Goal: Task Accomplishment & Management: Manage account settings

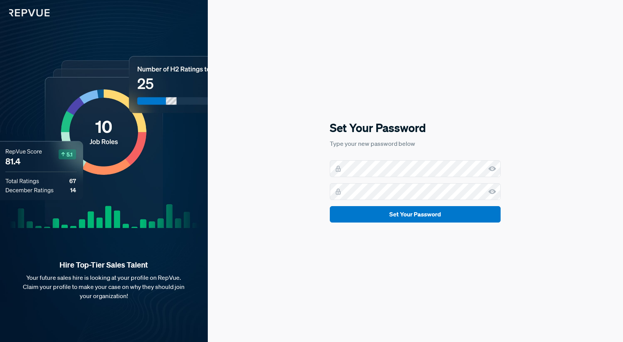
click at [491, 170] on use at bounding box center [493, 168] width 8 height 5
click at [338, 169] on div at bounding box center [415, 168] width 171 height 17
click at [453, 96] on div "Set Your Password Type your new password below Set Your Password" at bounding box center [415, 171] width 415 height 342
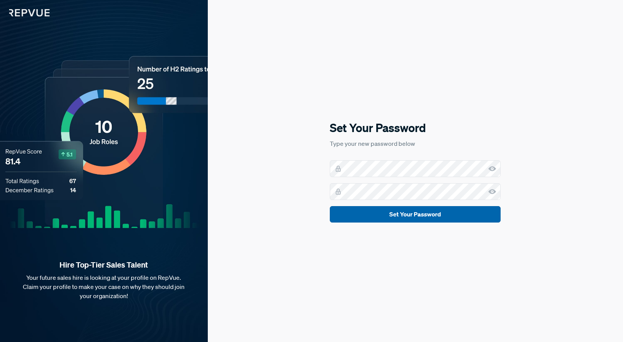
click at [431, 213] on button "Set Your Password" at bounding box center [415, 214] width 171 height 16
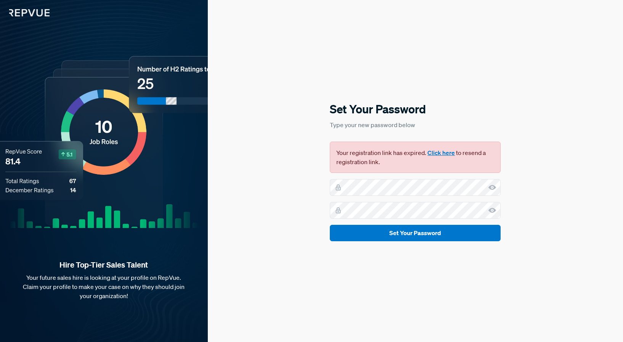
click at [441, 154] on button "Click here" at bounding box center [441, 152] width 27 height 9
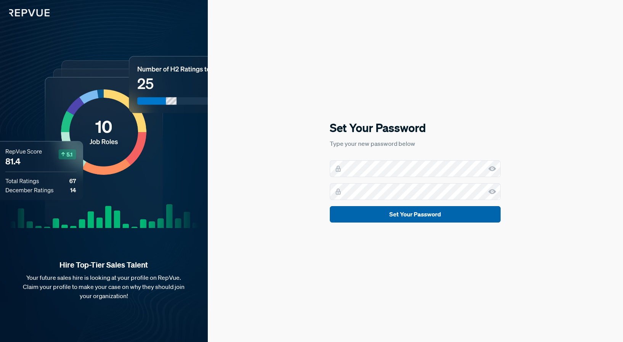
click at [411, 214] on button "Set Your Password" at bounding box center [415, 214] width 171 height 16
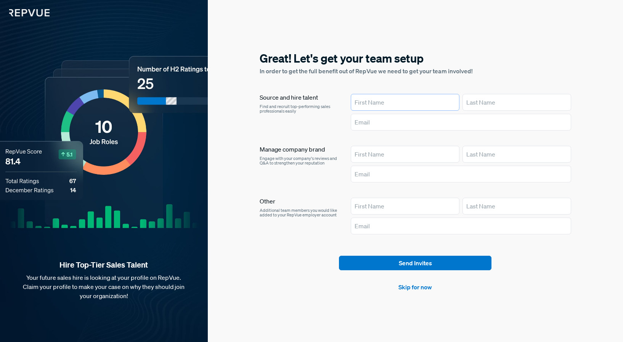
click at [378, 101] on input "text" at bounding box center [405, 102] width 109 height 17
type input "Maddi"
type input "Hauser"
click at [358, 122] on input "text" at bounding box center [461, 122] width 221 height 17
type input "mhauser@launchdarkly.com"
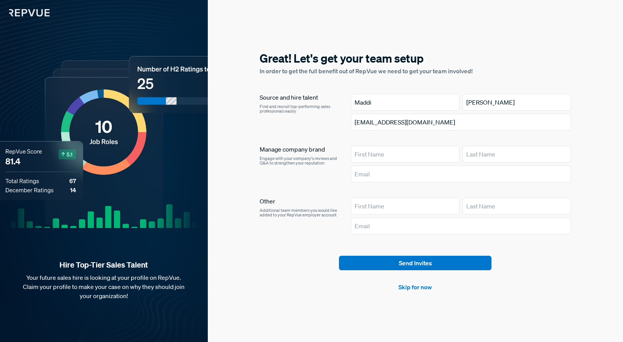
click at [399, 34] on div "Great! Let's get your team setup In order to get the full benefit out of RepVue…" at bounding box center [415, 171] width 415 height 342
drag, startPoint x: 393, startPoint y: 263, endPoint x: 368, endPoint y: 293, distance: 39.2
click at [368, 293] on div "Great! Let's get your team setup In order to get the full benefit out of RepVue…" at bounding box center [415, 171] width 415 height 342
click at [410, 288] on link "Skip for now" at bounding box center [416, 286] width 34 height 9
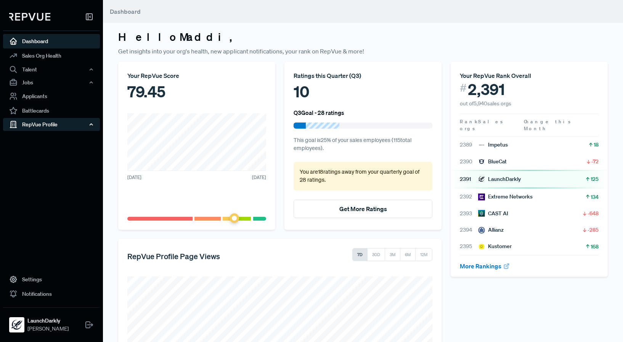
click at [41, 122] on div "RepVue Profile" at bounding box center [51, 124] width 97 height 13
click at [36, 140] on link "Profile Overview" at bounding box center [61, 142] width 97 height 19
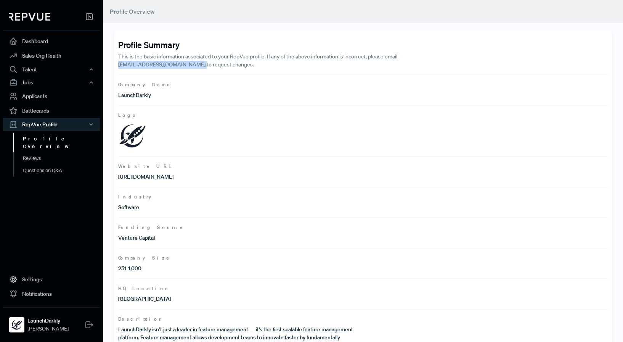
drag, startPoint x: 170, startPoint y: 65, endPoint x: 109, endPoint y: 65, distance: 60.7
click at [109, 65] on div "Profile Summary This is the basic information associated to your RepVue profile…" at bounding box center [363, 190] width 520 height 381
copy p "[EMAIL_ADDRESS][DOMAIN_NAME]"
click at [48, 111] on link "Battlecards" at bounding box center [51, 110] width 97 height 14
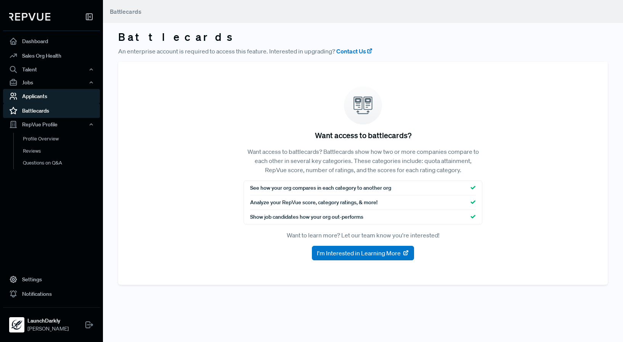
click at [48, 98] on link "Applicants" at bounding box center [51, 96] width 97 height 14
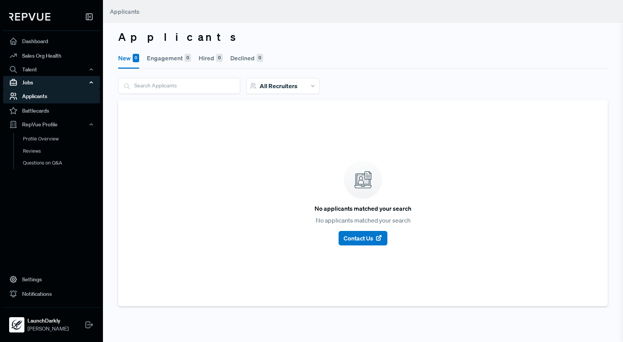
click at [45, 81] on div "Jobs" at bounding box center [51, 82] width 97 height 13
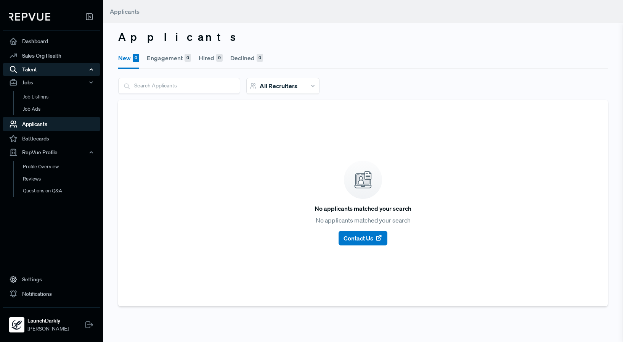
click at [43, 72] on div "Talent" at bounding box center [51, 69] width 97 height 13
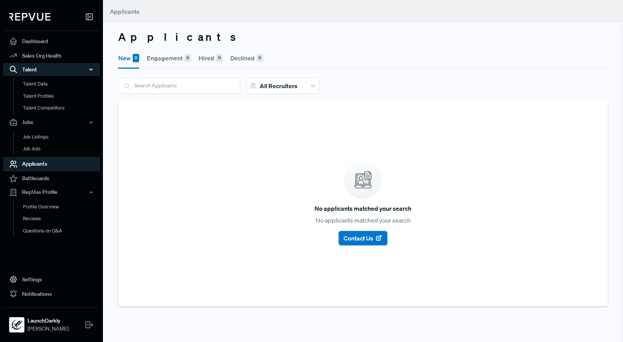
click at [43, 72] on div "Talent" at bounding box center [51, 69] width 97 height 13
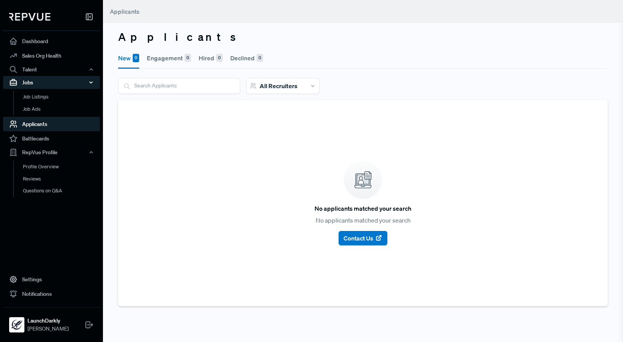
click at [39, 80] on div "Jobs" at bounding box center [51, 82] width 97 height 13
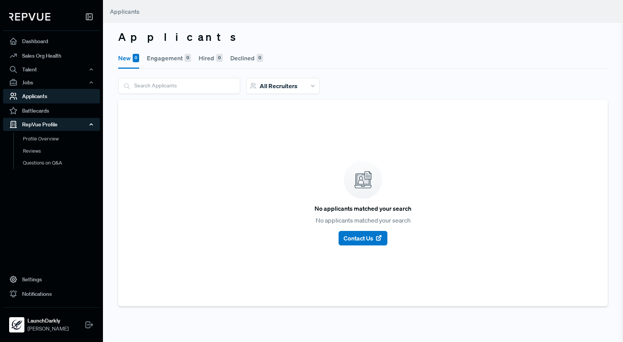
click at [46, 129] on div "RepVue Profile" at bounding box center [51, 124] width 97 height 13
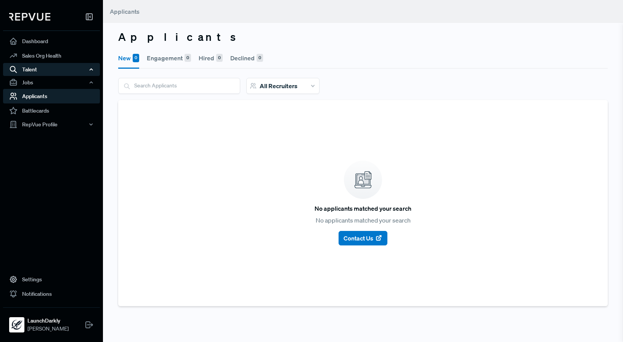
click at [55, 69] on div "Talent" at bounding box center [51, 69] width 97 height 13
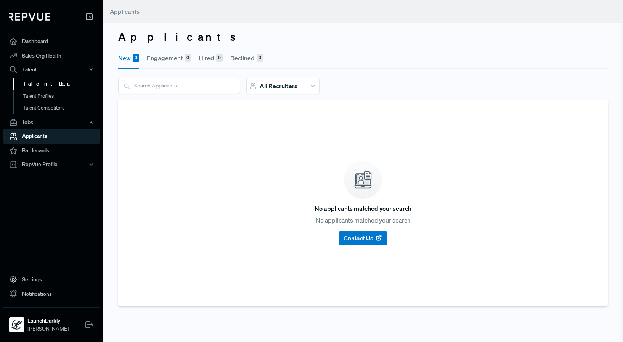
click at [52, 83] on link "Talent Data" at bounding box center [61, 84] width 97 height 12
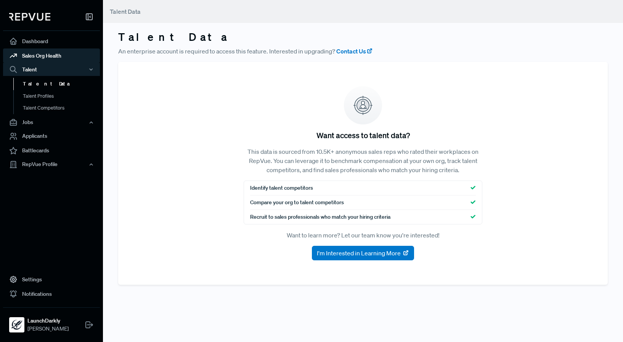
click at [47, 55] on link "Sales Org Health" at bounding box center [51, 55] width 97 height 14
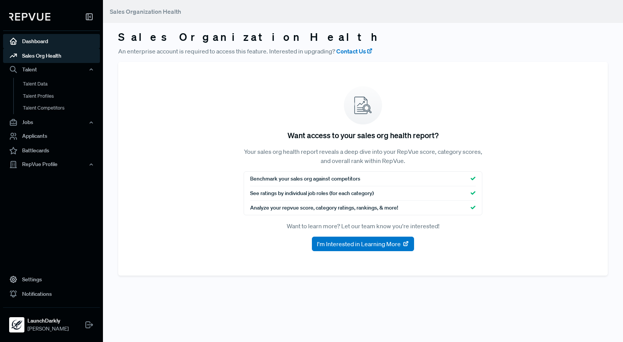
click at [44, 37] on link "Dashboard" at bounding box center [51, 41] width 97 height 14
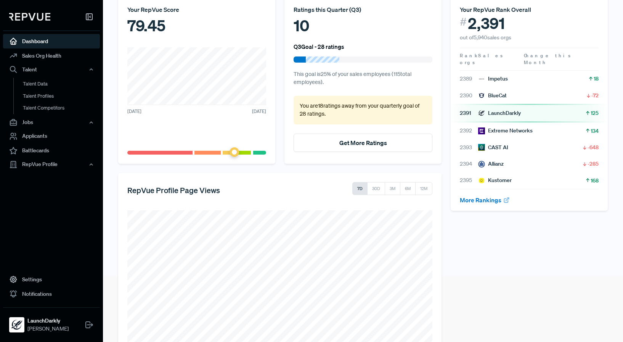
scroll to position [108, 0]
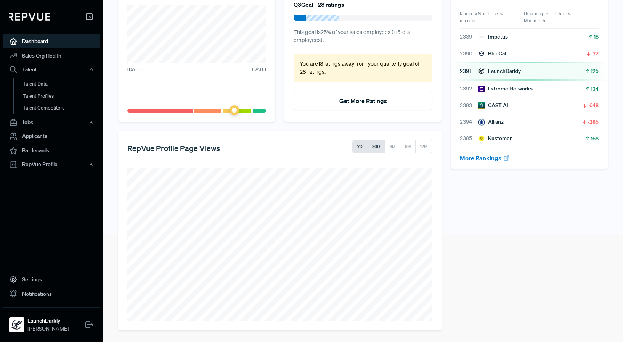
click at [373, 148] on button "30D" at bounding box center [376, 146] width 18 height 13
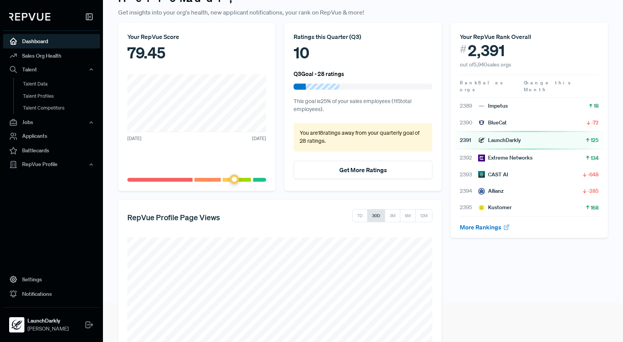
scroll to position [34, 0]
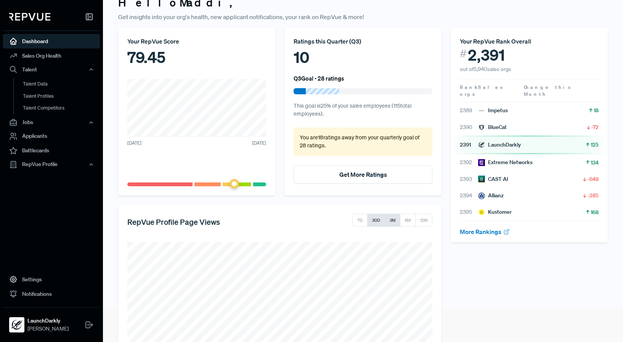
click at [390, 223] on button "3M" at bounding box center [393, 220] width 16 height 13
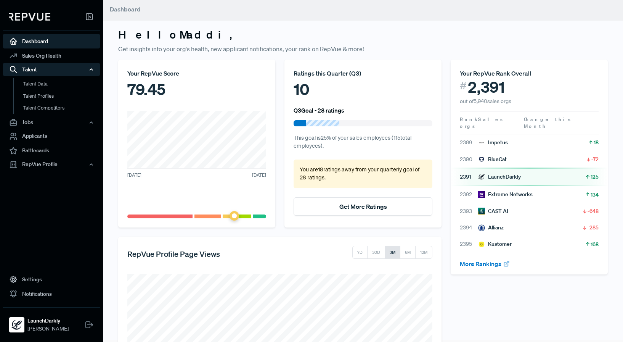
scroll to position [0, 0]
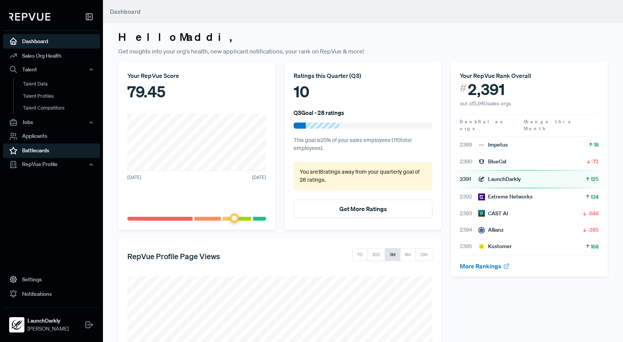
click at [39, 149] on link "Battlecards" at bounding box center [51, 150] width 97 height 14
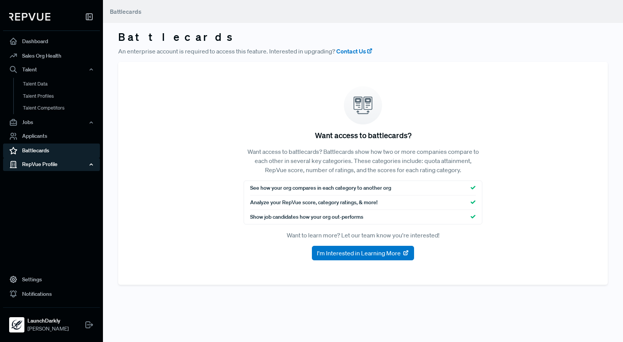
click at [39, 166] on div "RepVue Profile" at bounding box center [51, 164] width 97 height 13
click at [40, 180] on link "Profile Overview" at bounding box center [61, 182] width 97 height 19
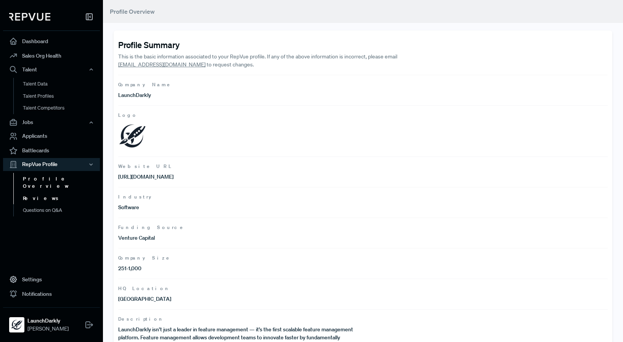
click at [37, 192] on link "Reviews" at bounding box center [61, 198] width 97 height 12
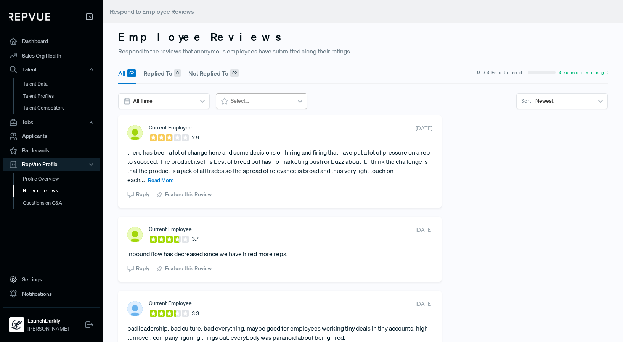
click at [272, 102] on div at bounding box center [261, 101] width 60 height 10
click at [415, 101] on section "All Time Select... Sort - Newest" at bounding box center [363, 101] width 490 height 16
